Goal: Find specific page/section: Find specific page/section

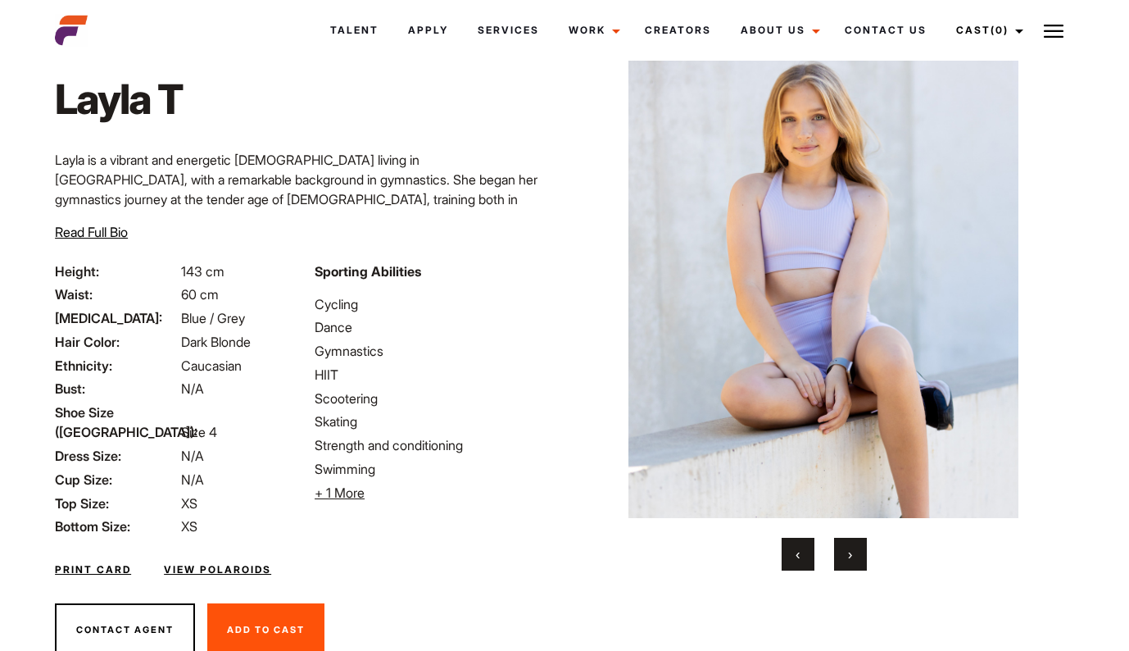
scroll to position [66, 0]
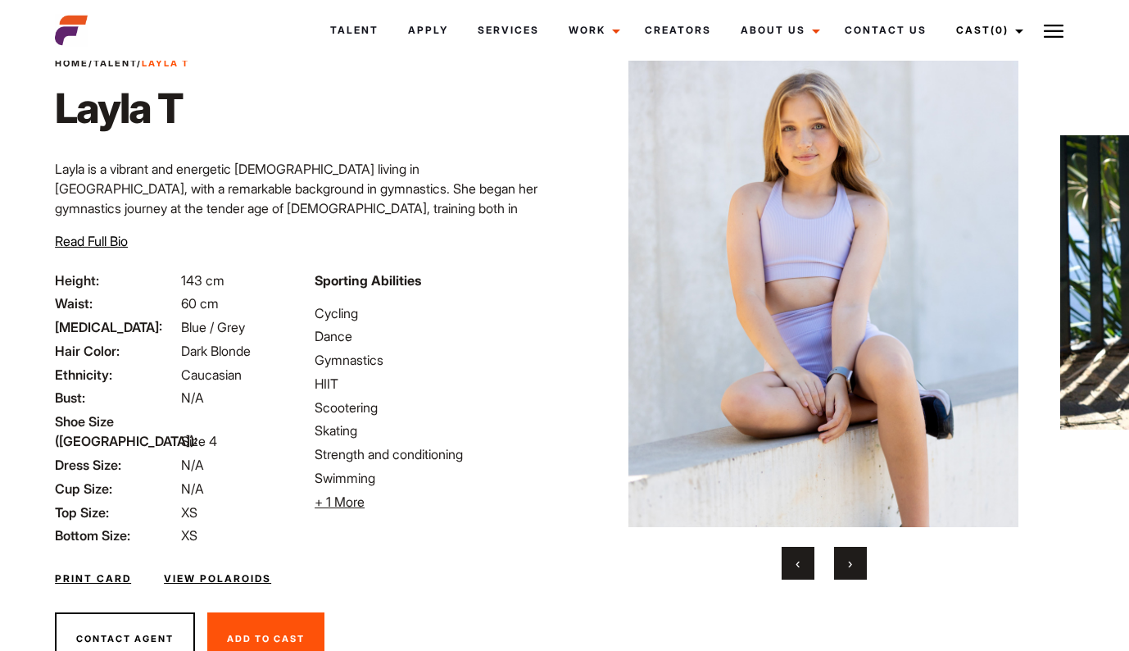
click at [847, 560] on button "›" at bounding box center [850, 563] width 33 height 33
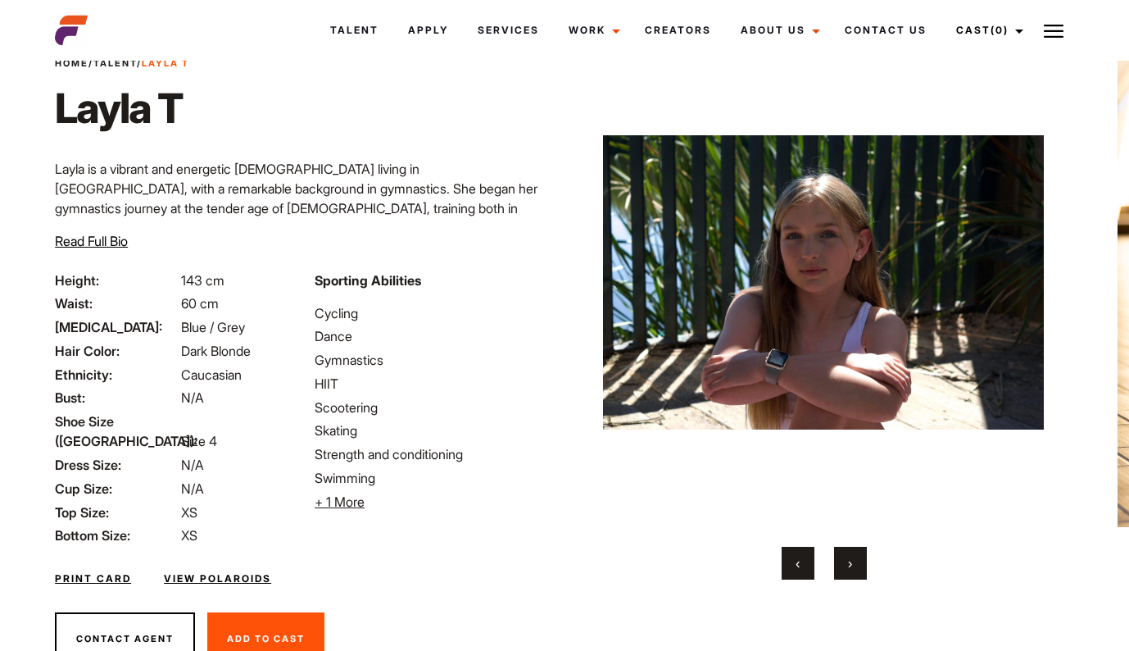
click at [847, 560] on button "›" at bounding box center [850, 563] width 33 height 33
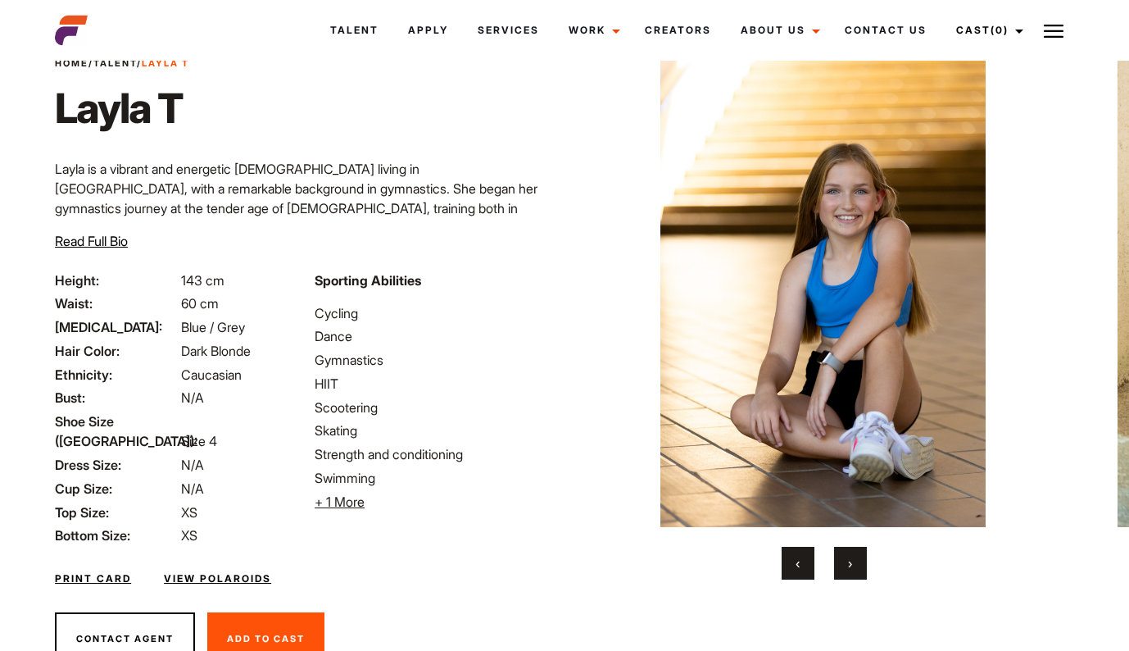
click at [847, 560] on button "›" at bounding box center [850, 563] width 33 height 33
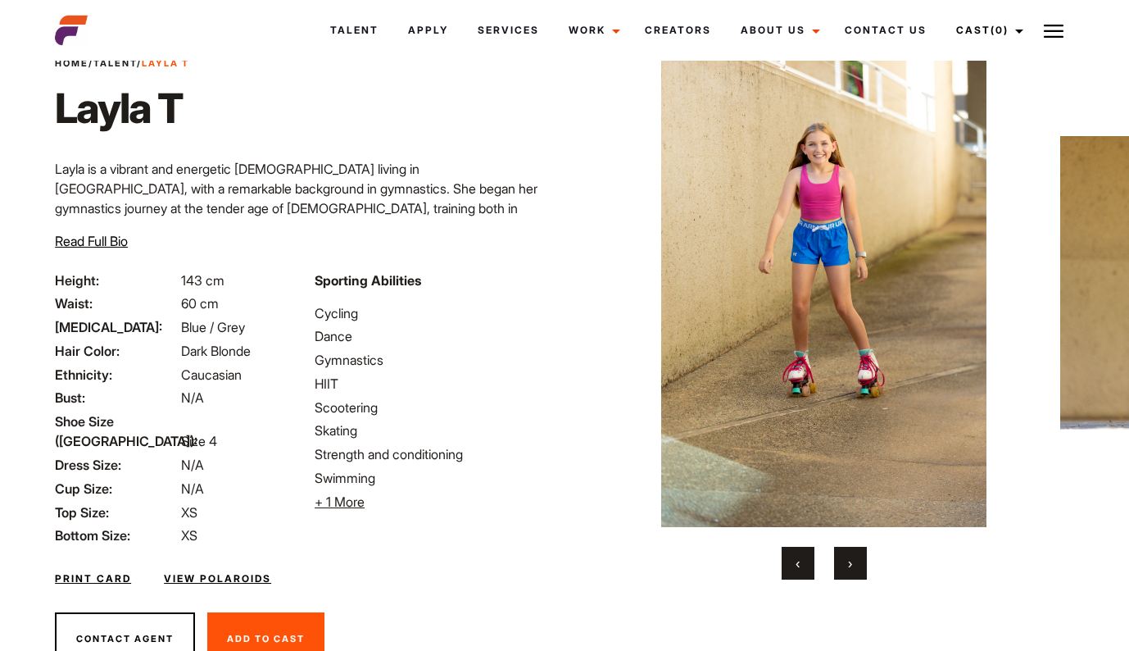
click at [847, 560] on button "›" at bounding box center [850, 563] width 33 height 33
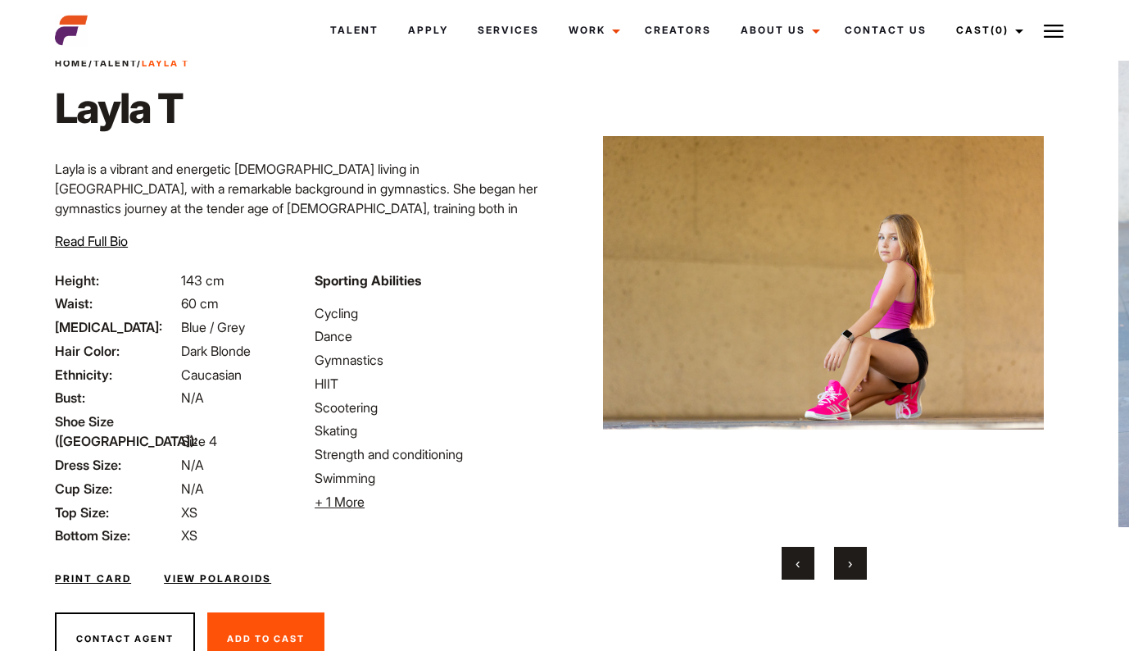
click at [847, 560] on button "›" at bounding box center [850, 563] width 33 height 33
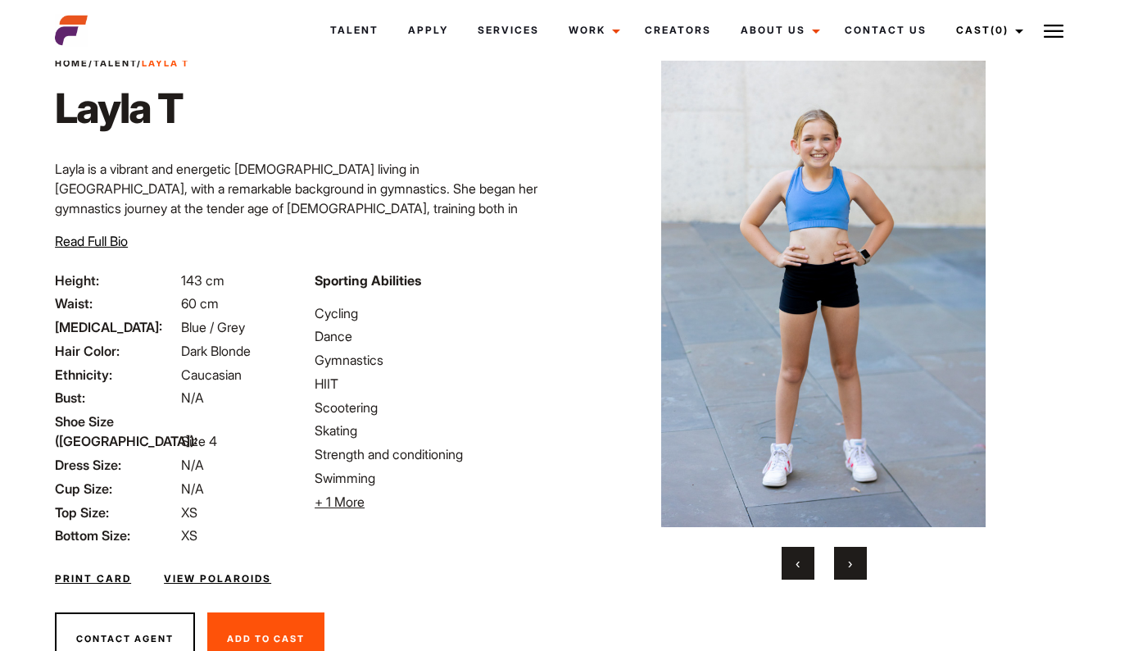
click at [847, 560] on button "›" at bounding box center [850, 563] width 33 height 33
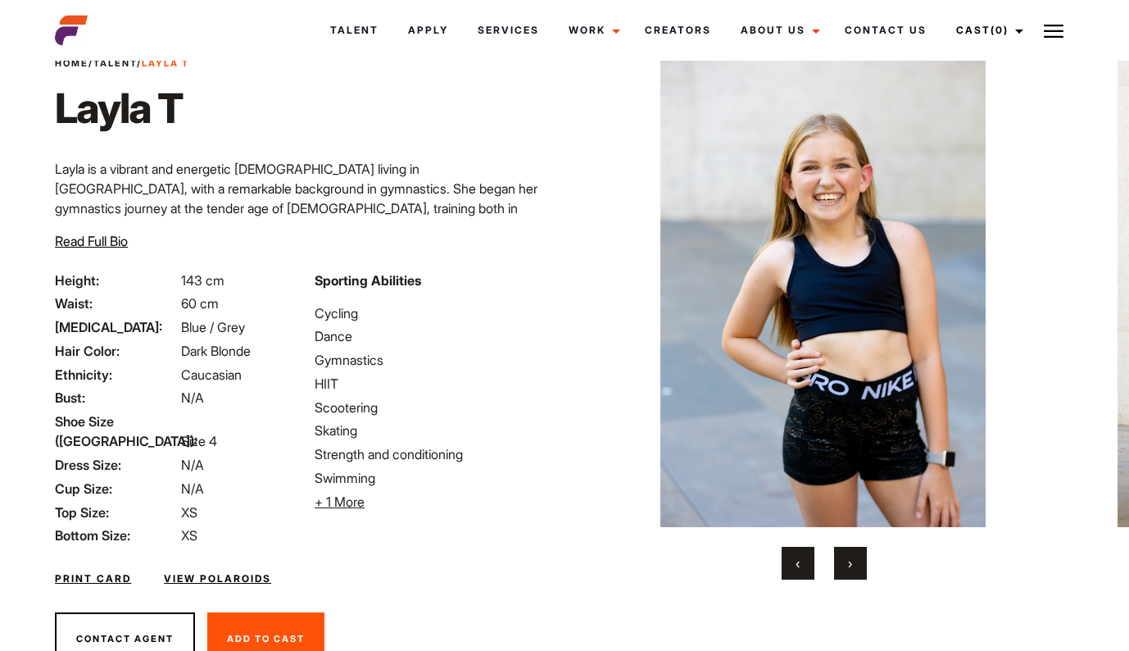
click at [847, 560] on button "›" at bounding box center [850, 563] width 33 height 33
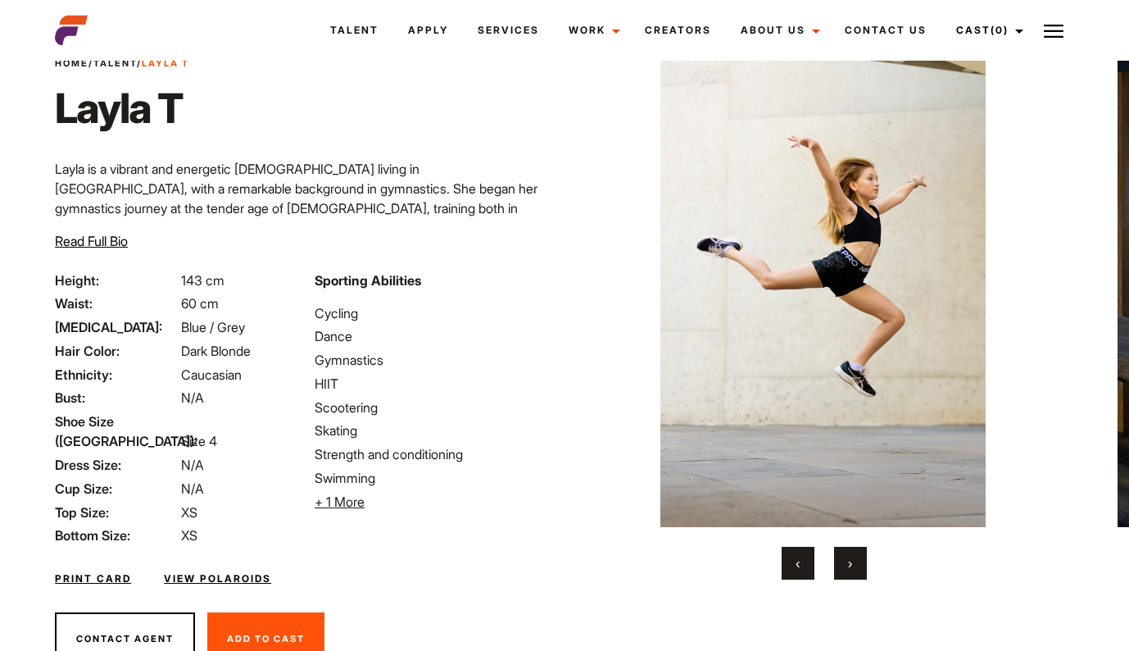
click at [847, 560] on button "›" at bounding box center [850, 563] width 33 height 33
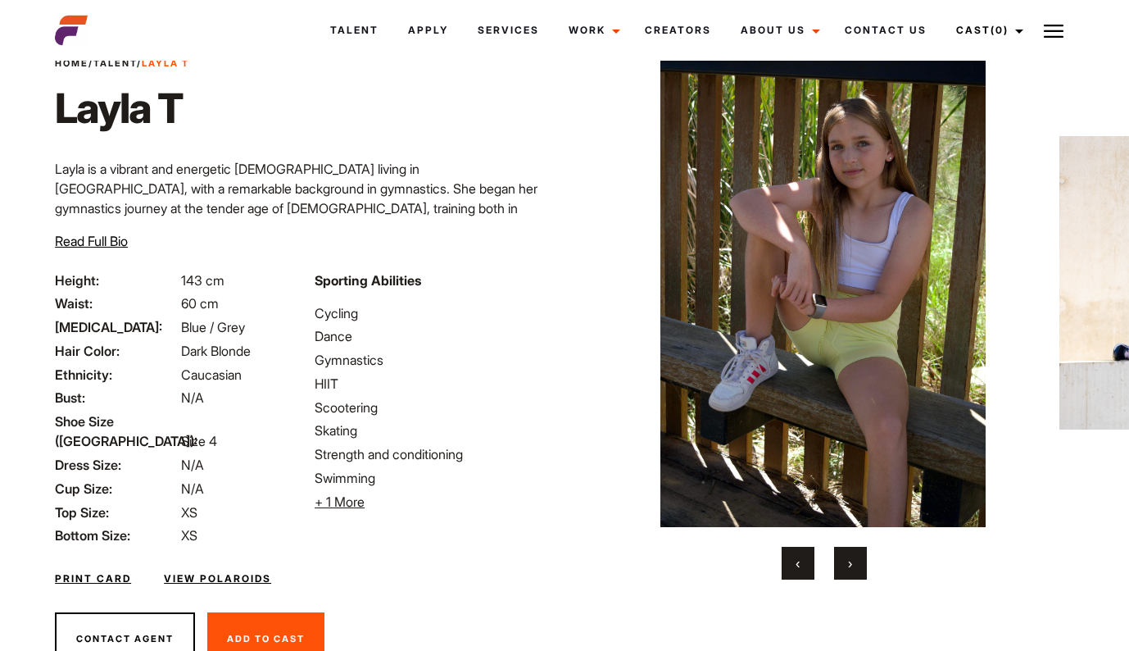
click at [847, 560] on button "›" at bounding box center [850, 563] width 33 height 33
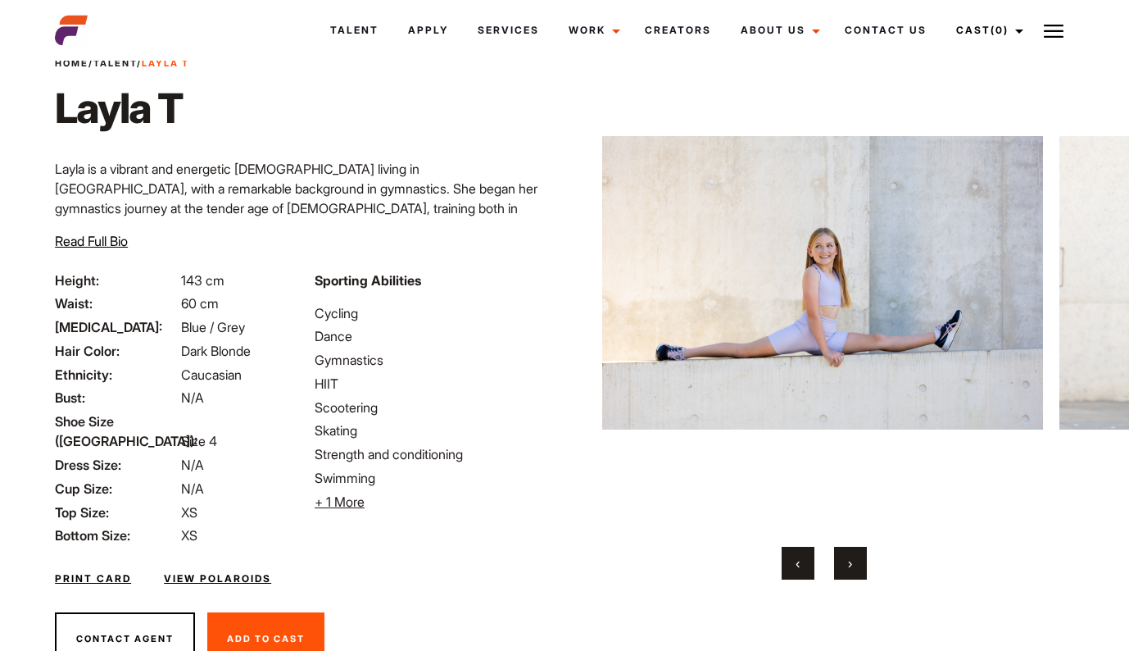
click at [847, 560] on button "›" at bounding box center [850, 563] width 33 height 33
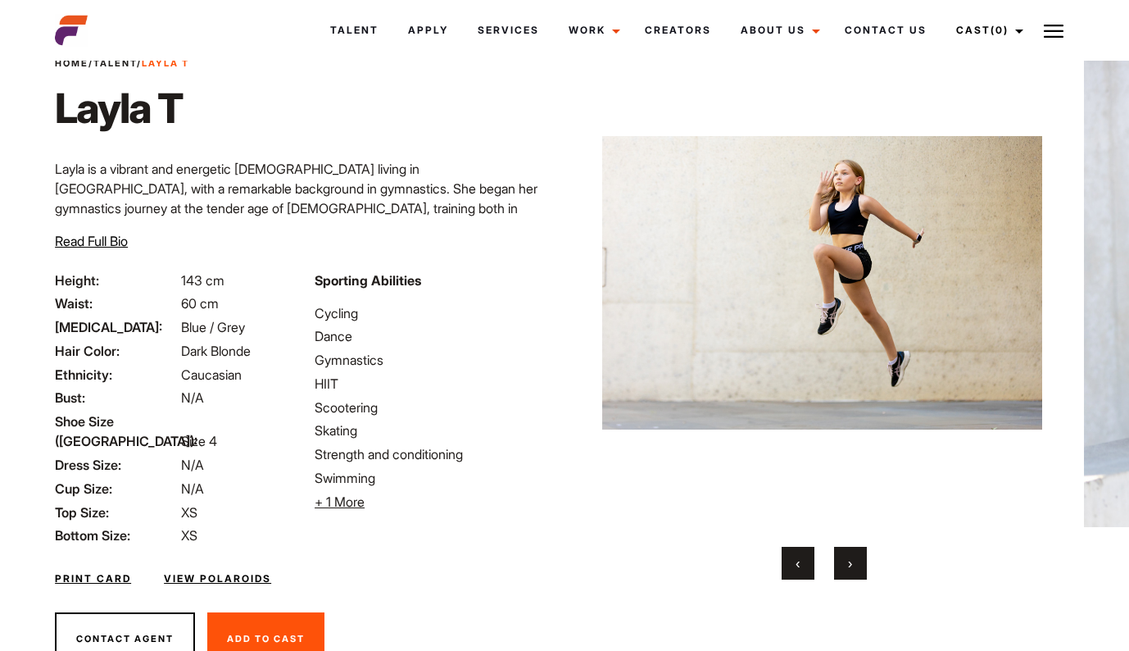
click at [847, 560] on button "›" at bounding box center [850, 563] width 33 height 33
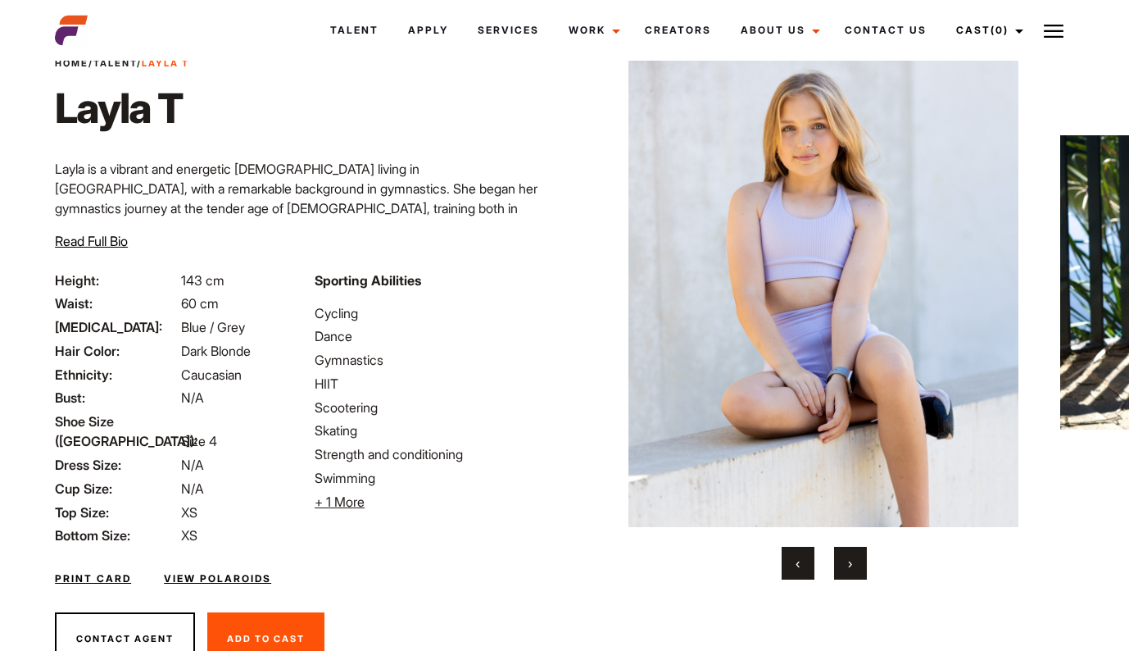
click at [847, 560] on button "›" at bounding box center [850, 563] width 33 height 33
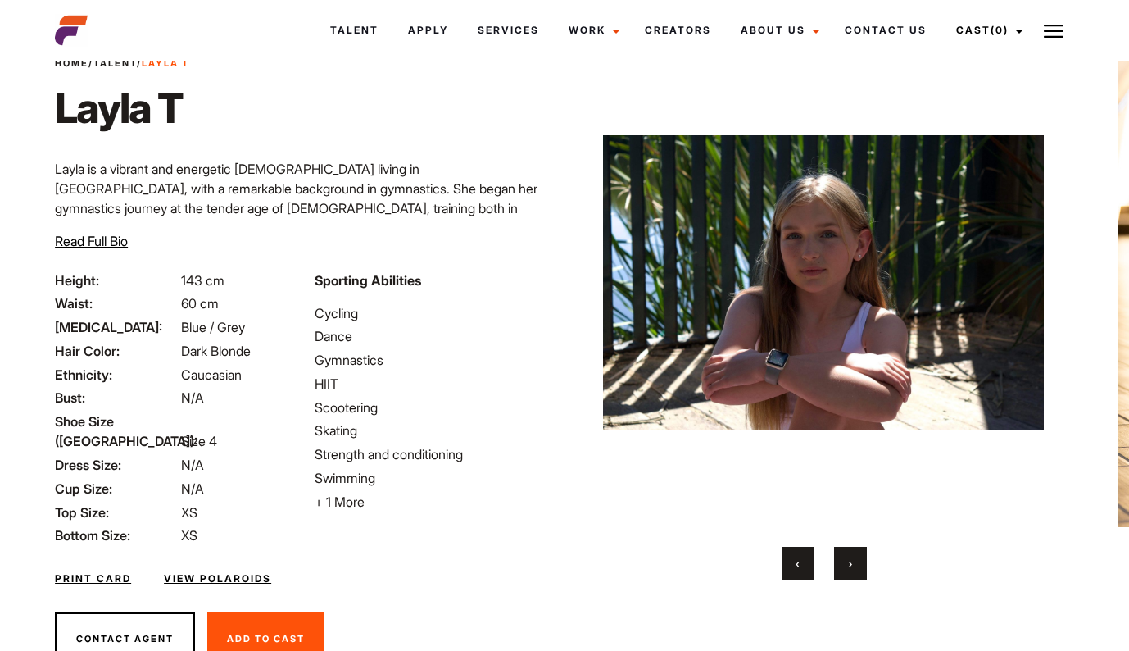
scroll to position [0, 0]
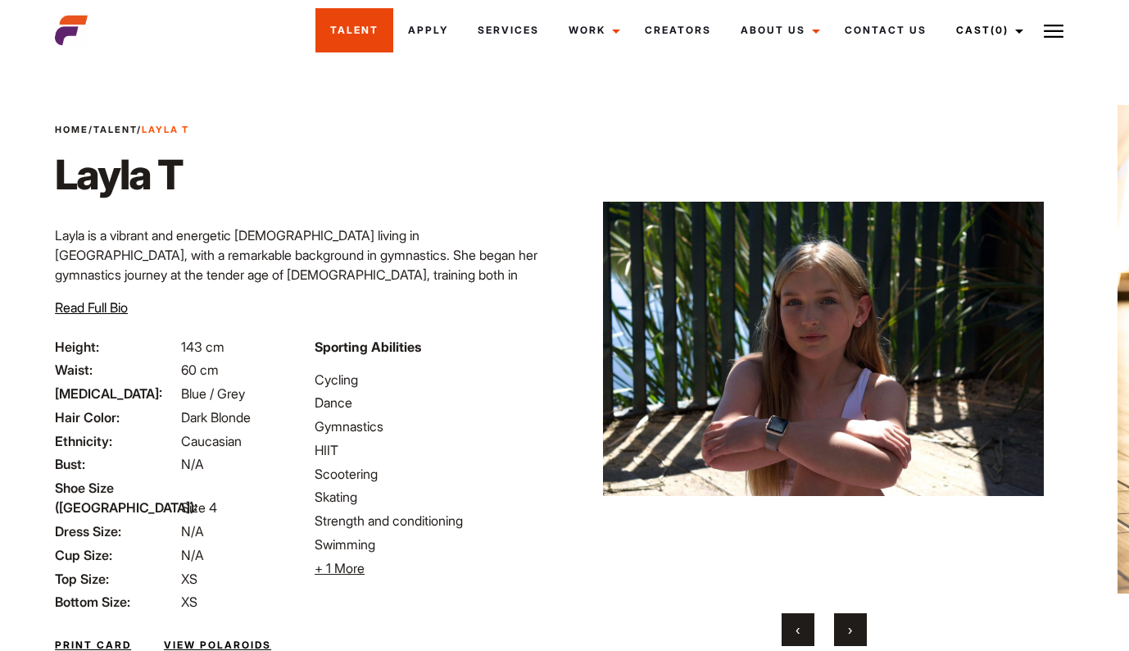
click at [366, 27] on link "Talent" at bounding box center [355, 30] width 78 height 44
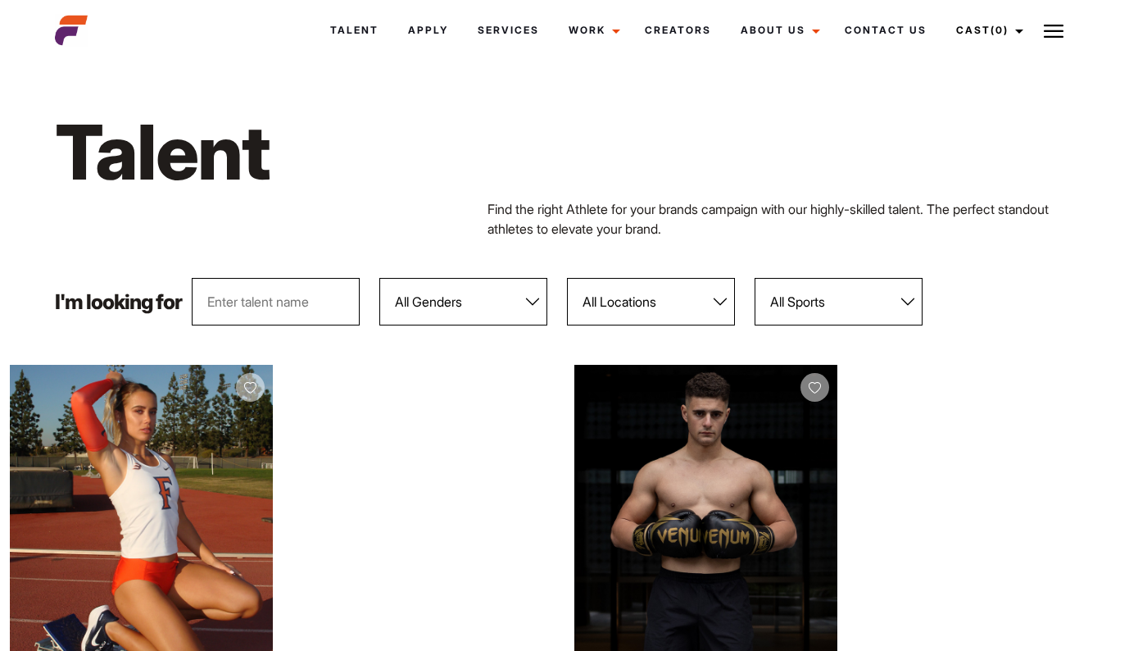
click at [538, 298] on select "All Genders Female Male" at bounding box center [463, 302] width 168 height 48
select select "104"
click at [379, 278] on select "All Genders Female Male" at bounding box center [463, 302] width 168 height 48
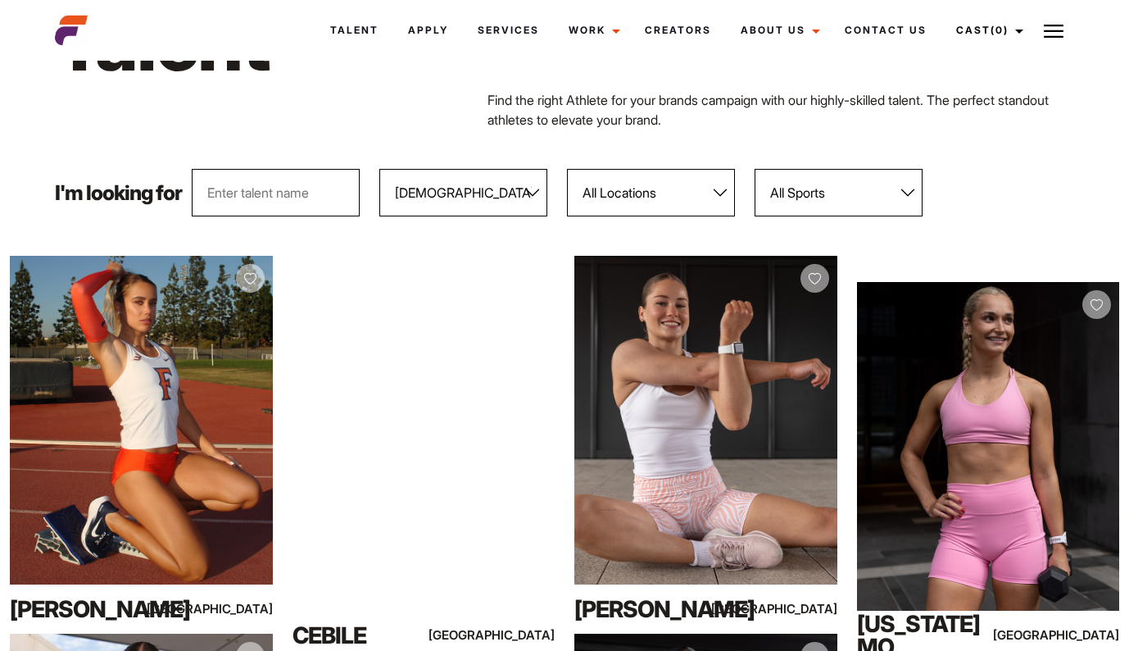
scroll to position [107, 0]
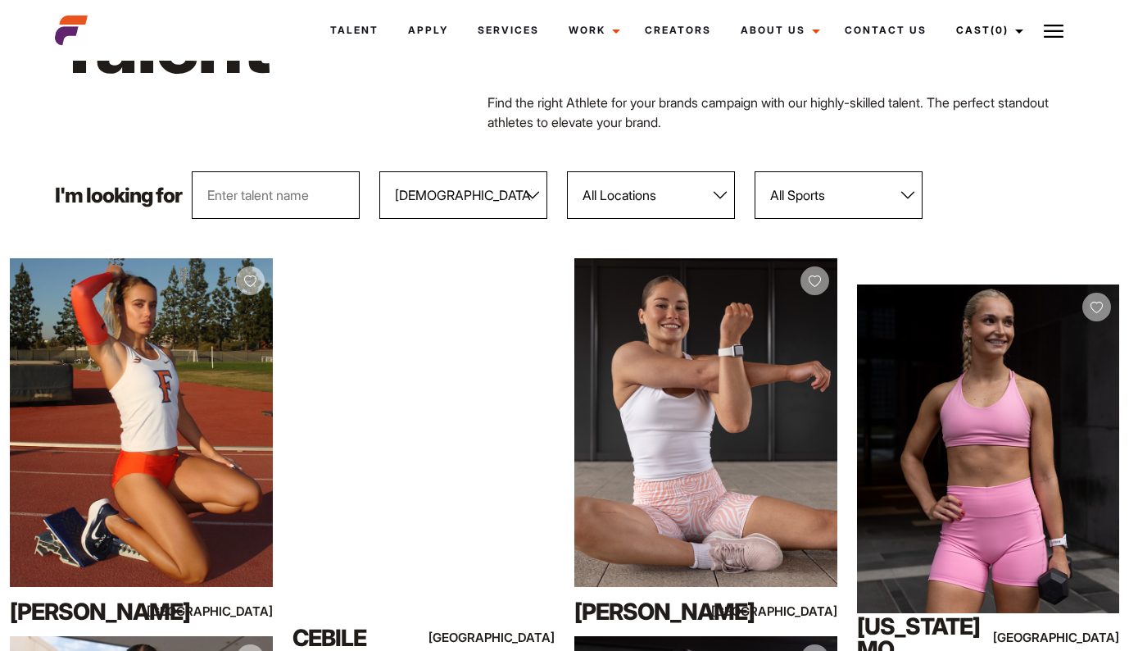
click at [718, 193] on select "All Locations Adelaide Brisbane Darwin Gold Coast Melbourne Perth Sunshine Coas…" at bounding box center [651, 195] width 168 height 48
click at [567, 171] on select "All Locations Adelaide Brisbane Darwin Gold Coast Melbourne Perth Sunshine Coas…" at bounding box center [651, 195] width 168 height 48
click at [903, 194] on select "All Sports 100 Meter Butterfly Acrobatics Aerial awareness Aerobics AFL Aflw Am…" at bounding box center [839, 195] width 168 height 48
click at [755, 171] on select "All Sports 100 Meter Butterfly Acrobatics Aerial awareness Aerobics AFL Aflw Am…" at bounding box center [839, 195] width 168 height 48
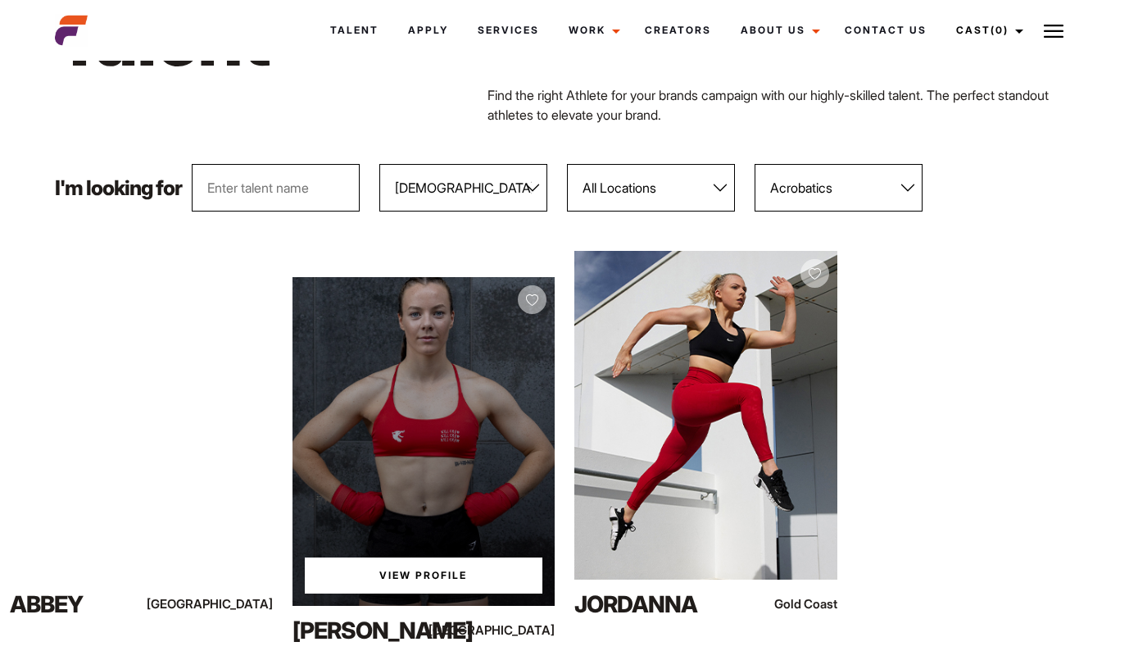
scroll to position [155, 0]
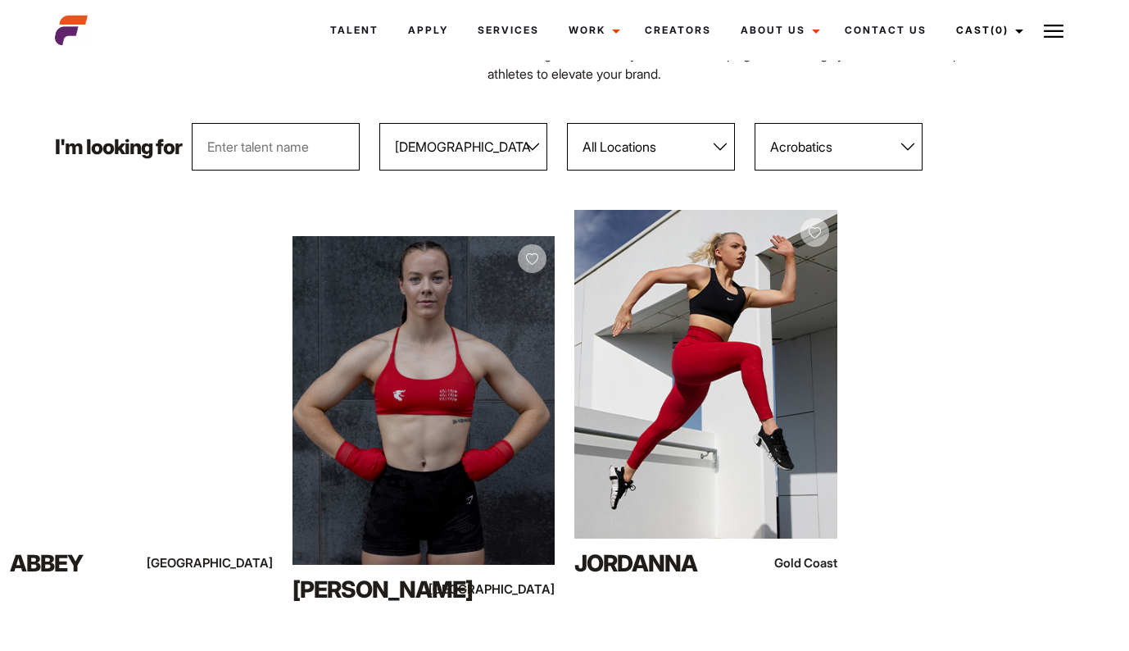
click at [906, 142] on select "All Sports 100 Meter Butterfly Acrobatics Aerial awareness Aerobics AFL Aflw Am…" at bounding box center [839, 147] width 168 height 48
select select "79"
click at [755, 123] on select "All Sports 100 Meter Butterfly Acrobatics Aerial awareness Aerobics AFL Aflw Am…" at bounding box center [839, 147] width 168 height 48
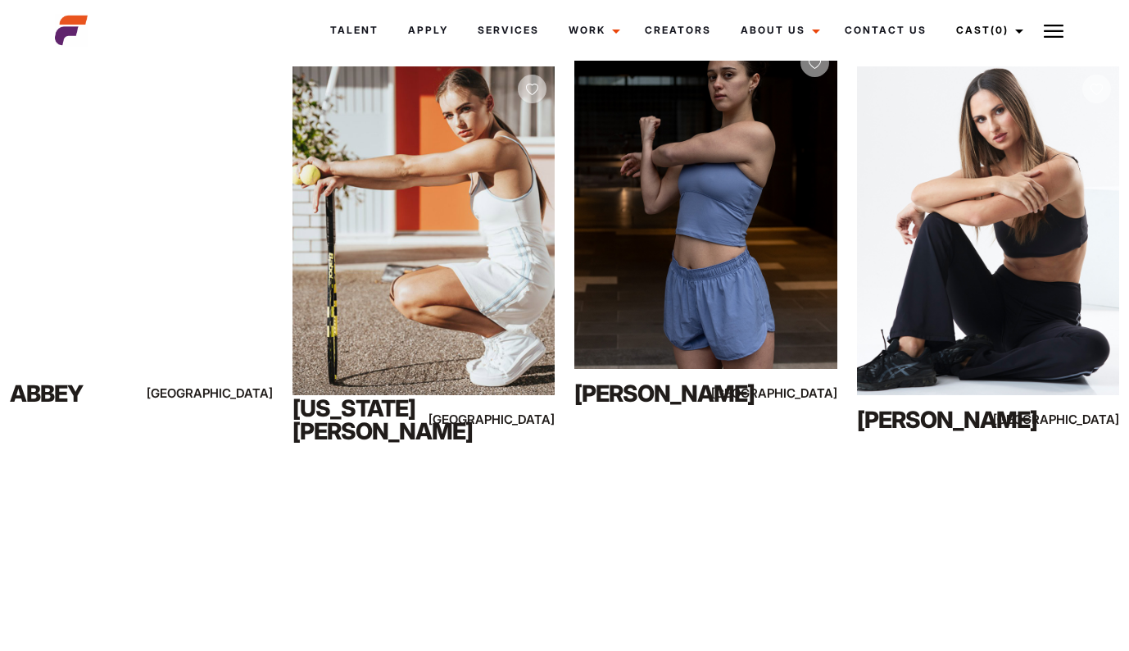
scroll to position [1089, 0]
